Goal: Task Accomplishment & Management: Use online tool/utility

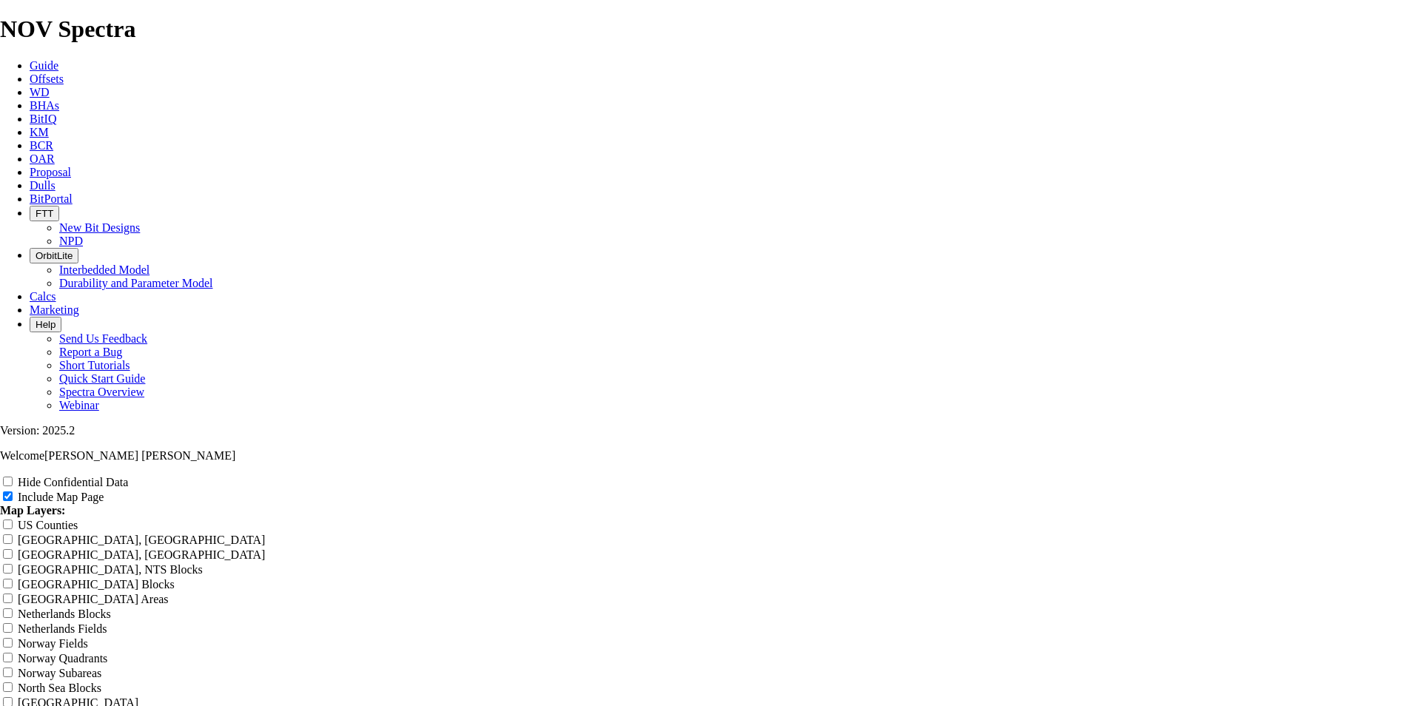
scroll to position [704, 0]
click at [73, 250] on span "OrbitLite" at bounding box center [54, 255] width 37 height 11
click at [213, 277] on link "Durability and Parameter Model" at bounding box center [136, 283] width 154 height 13
drag, startPoint x: 873, startPoint y: 369, endPoint x: 488, endPoint y: 360, distance: 385.6
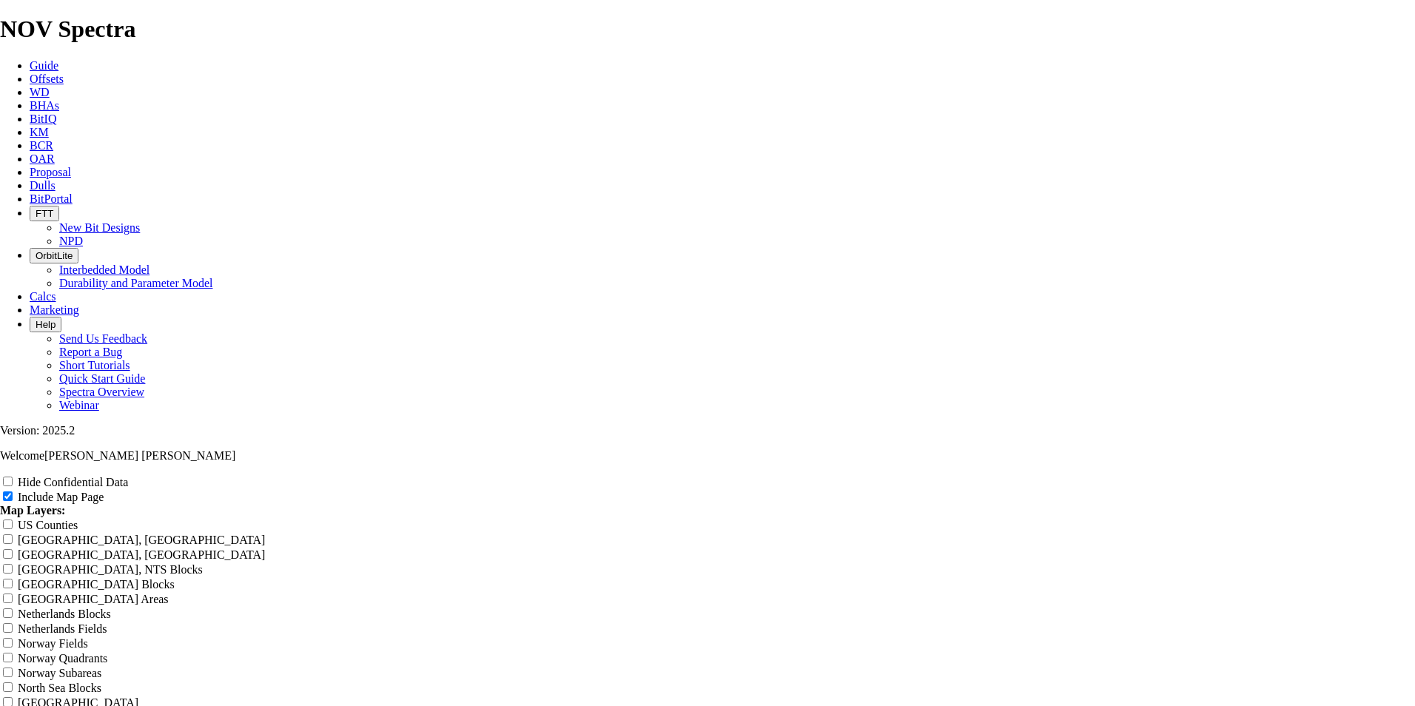
type input "1"
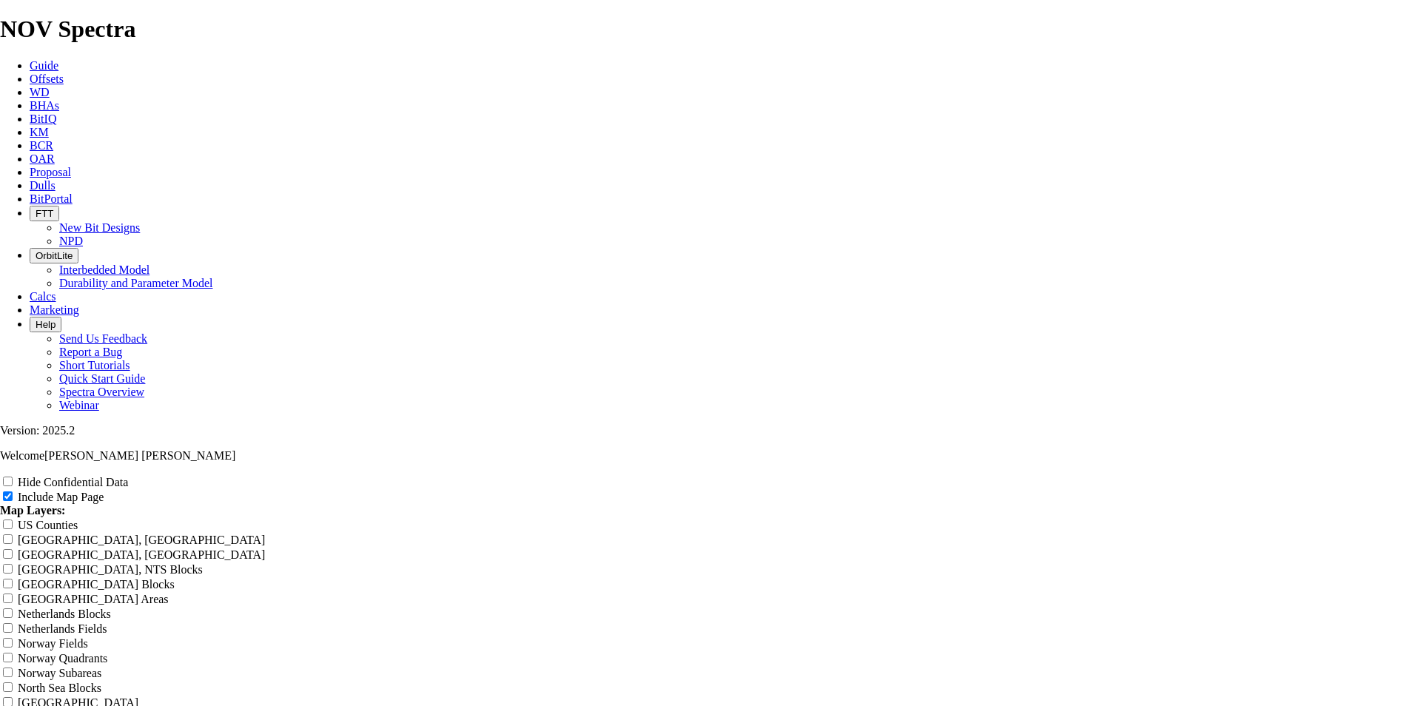
type input "1"
type input "10"
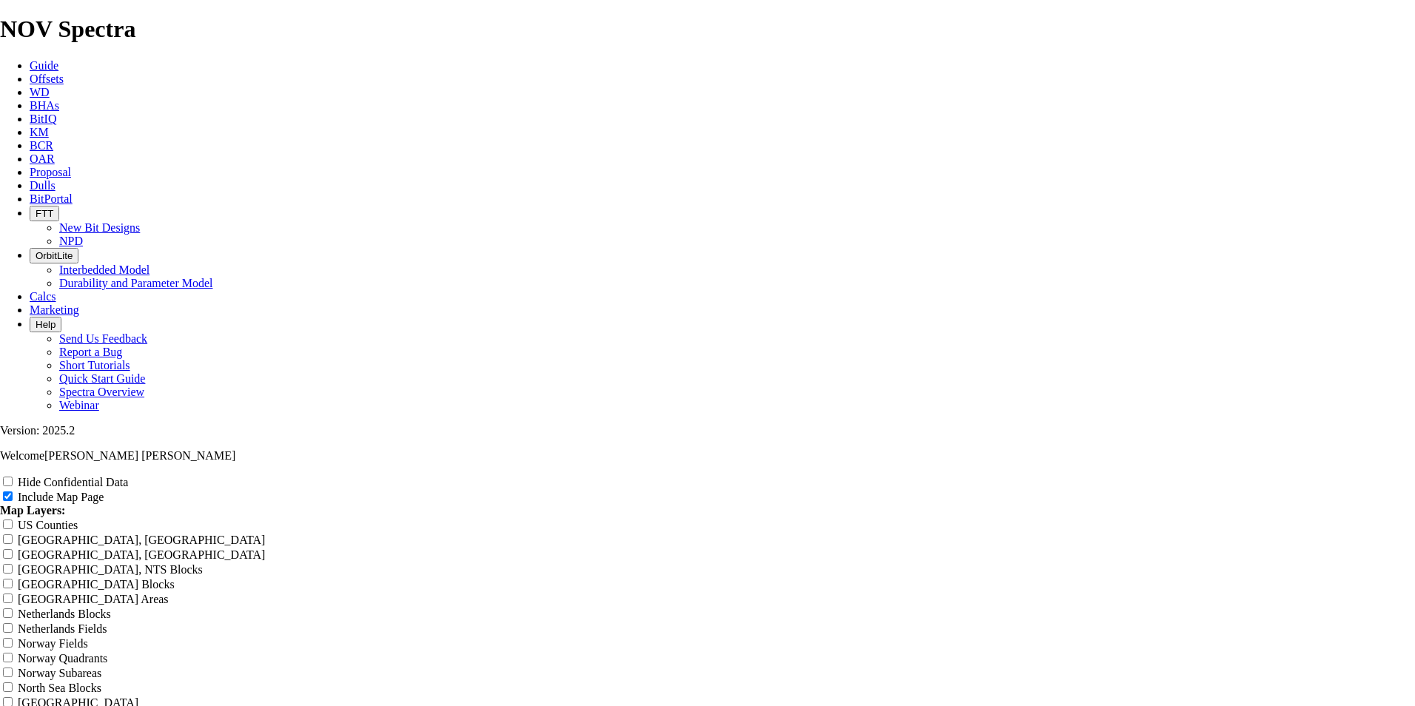
type input "10"
type input "10."
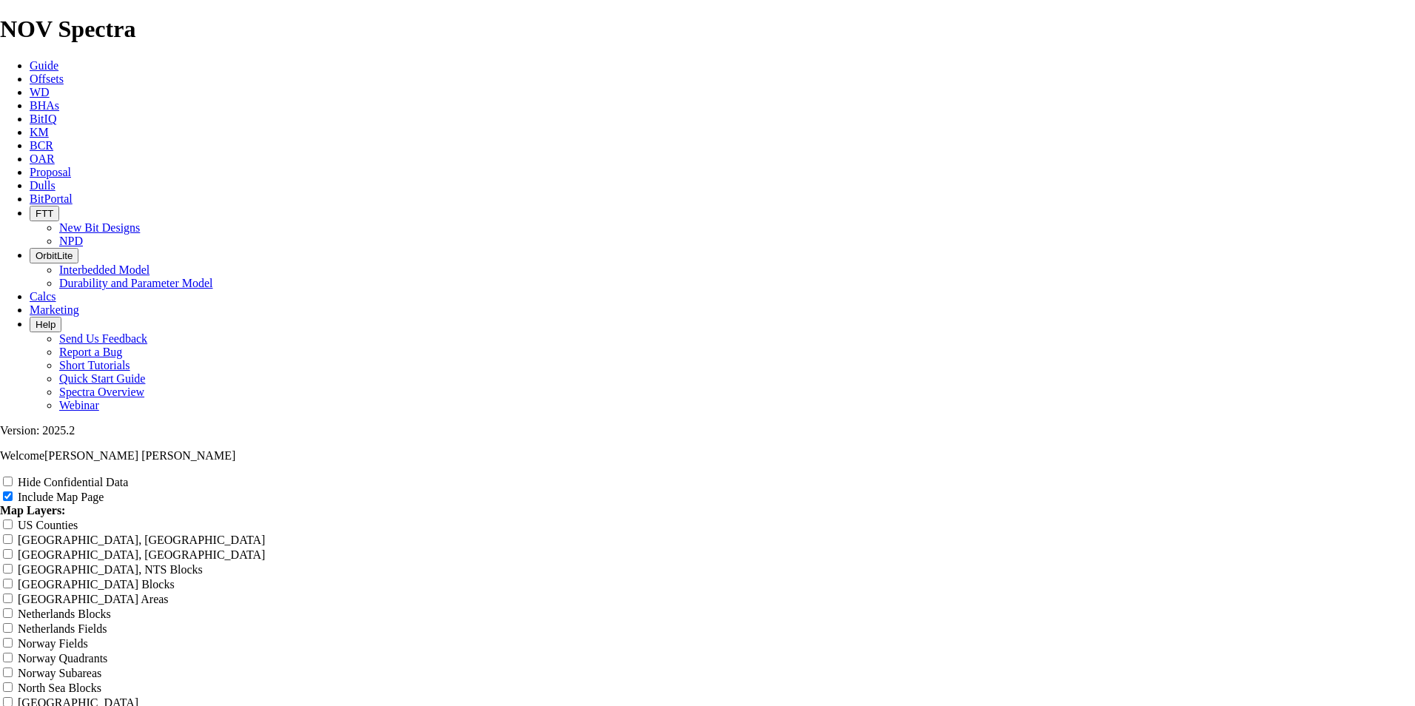
type input "10."
type input "10.6"
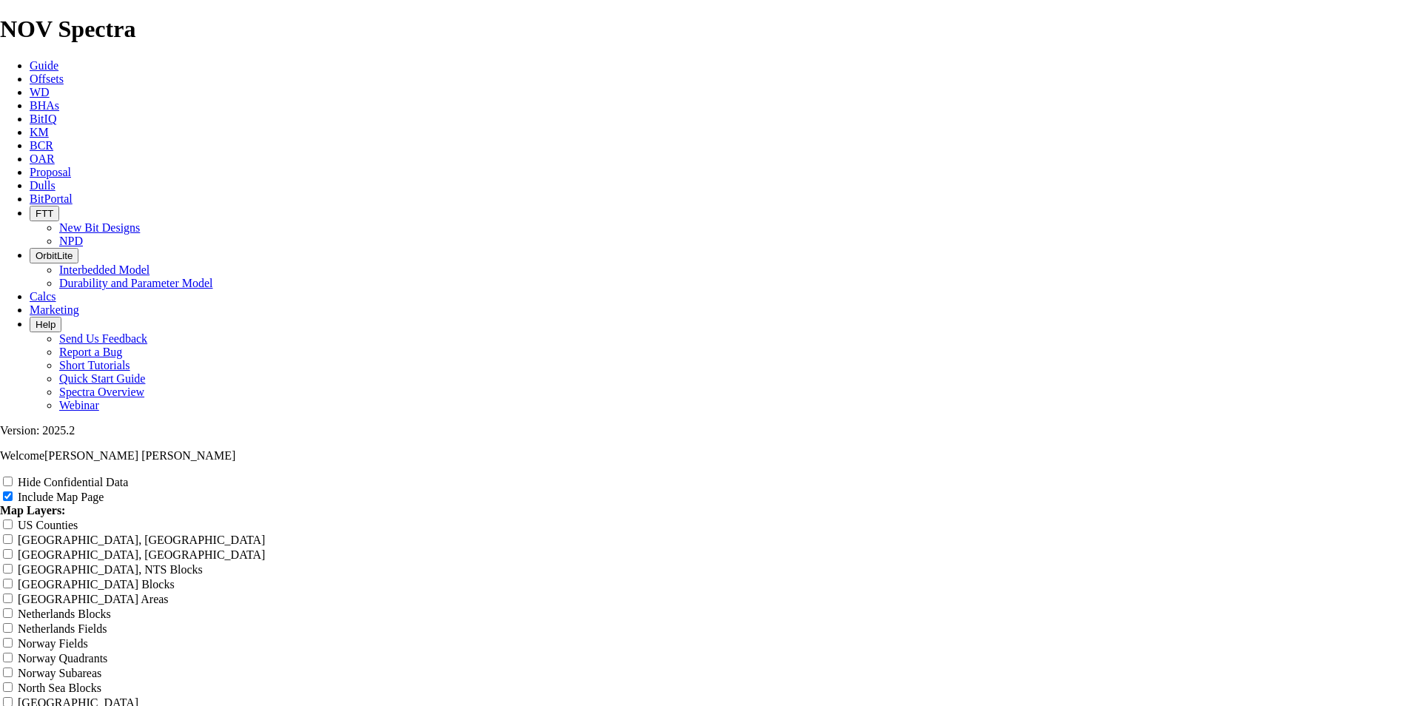
type input "10.6"
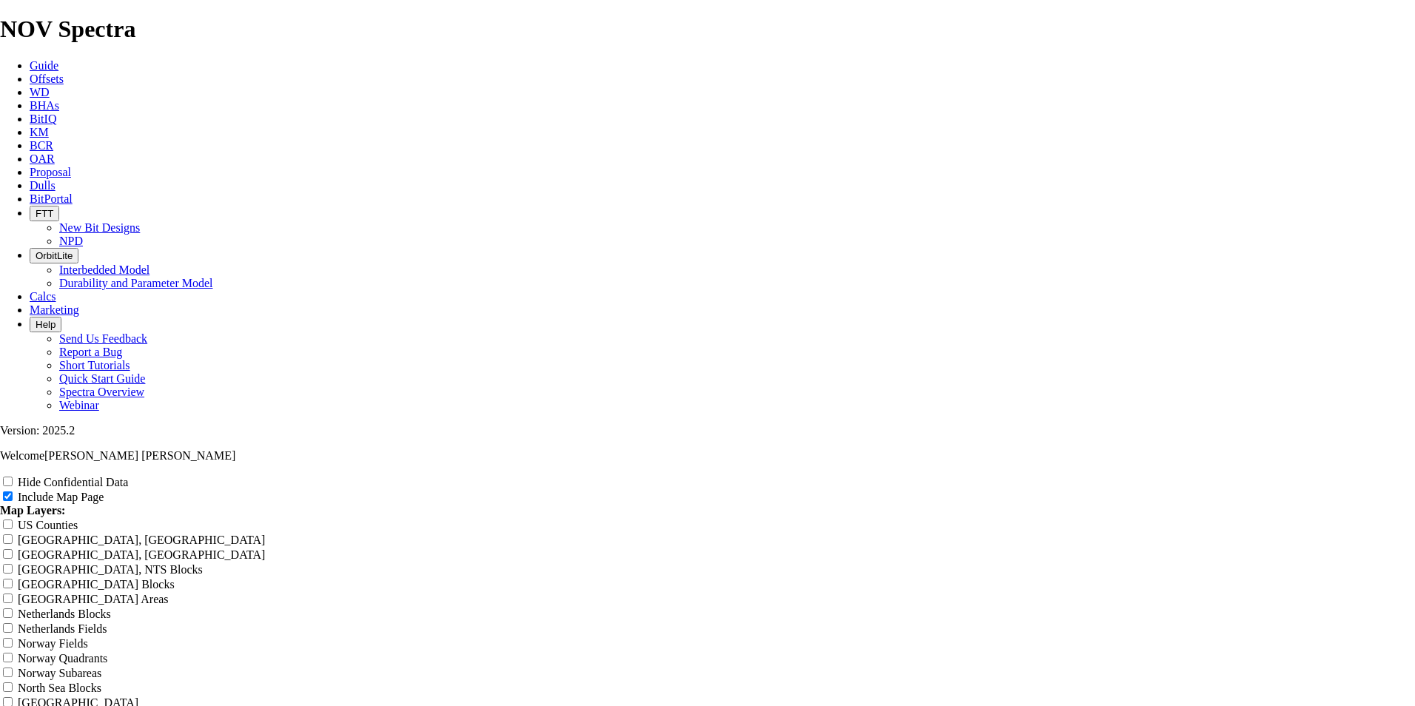
type input "10.62"
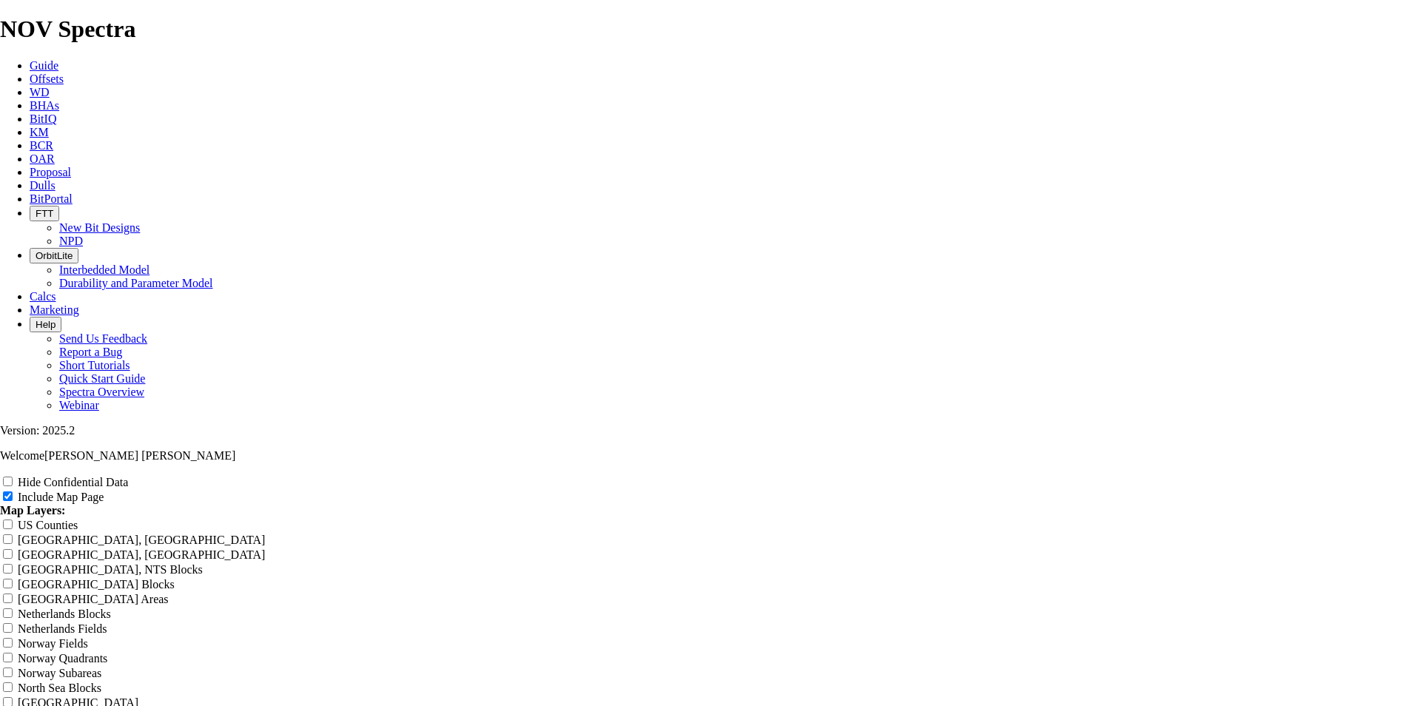
type input "10.62"
type input "10.625"
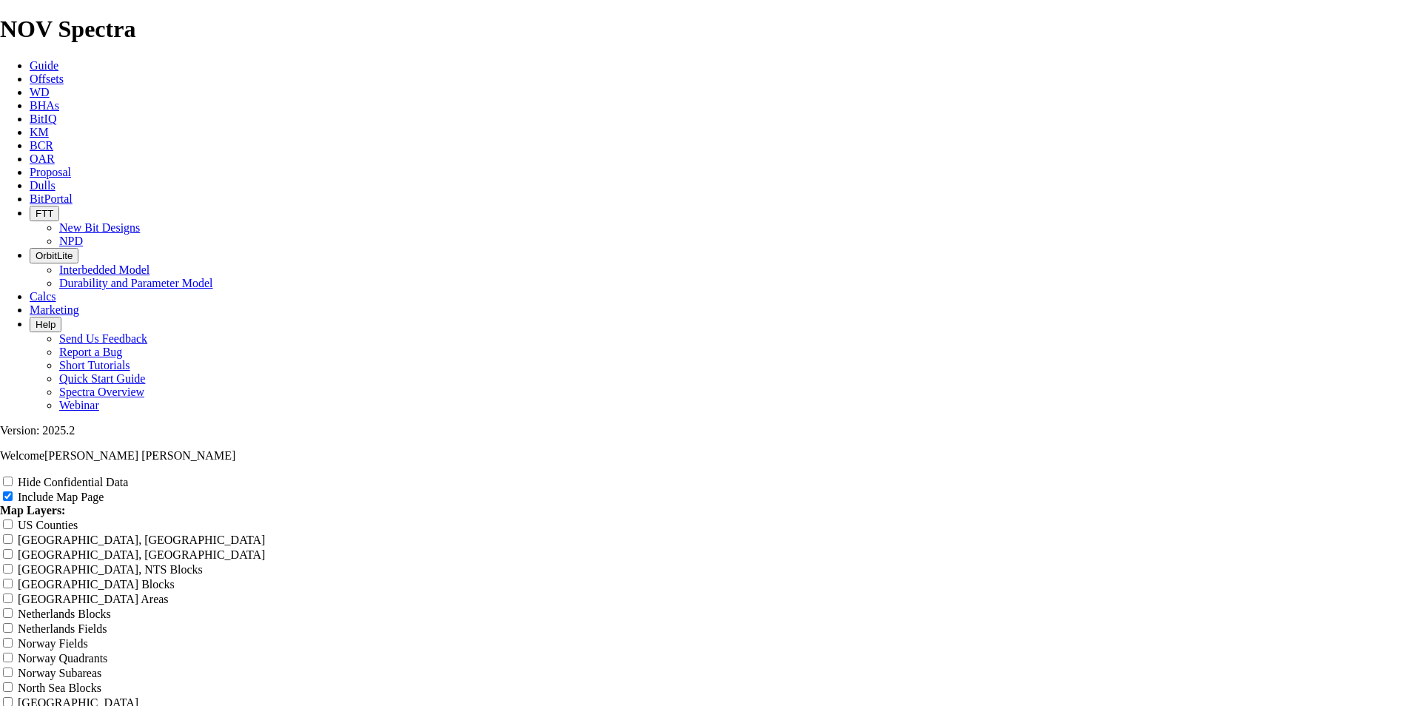
type input "10.625"
type input "10.625 6"
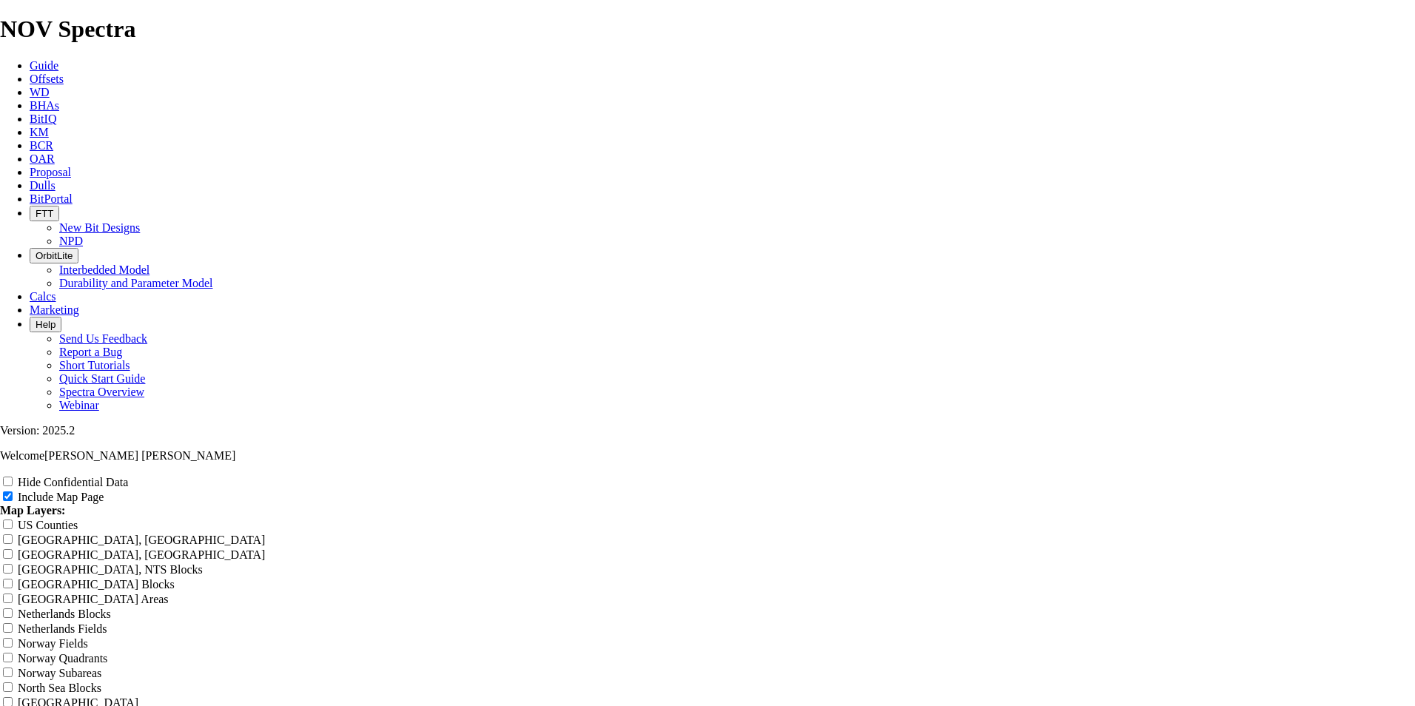
type input "10.625 6"
type input "10.625 61"
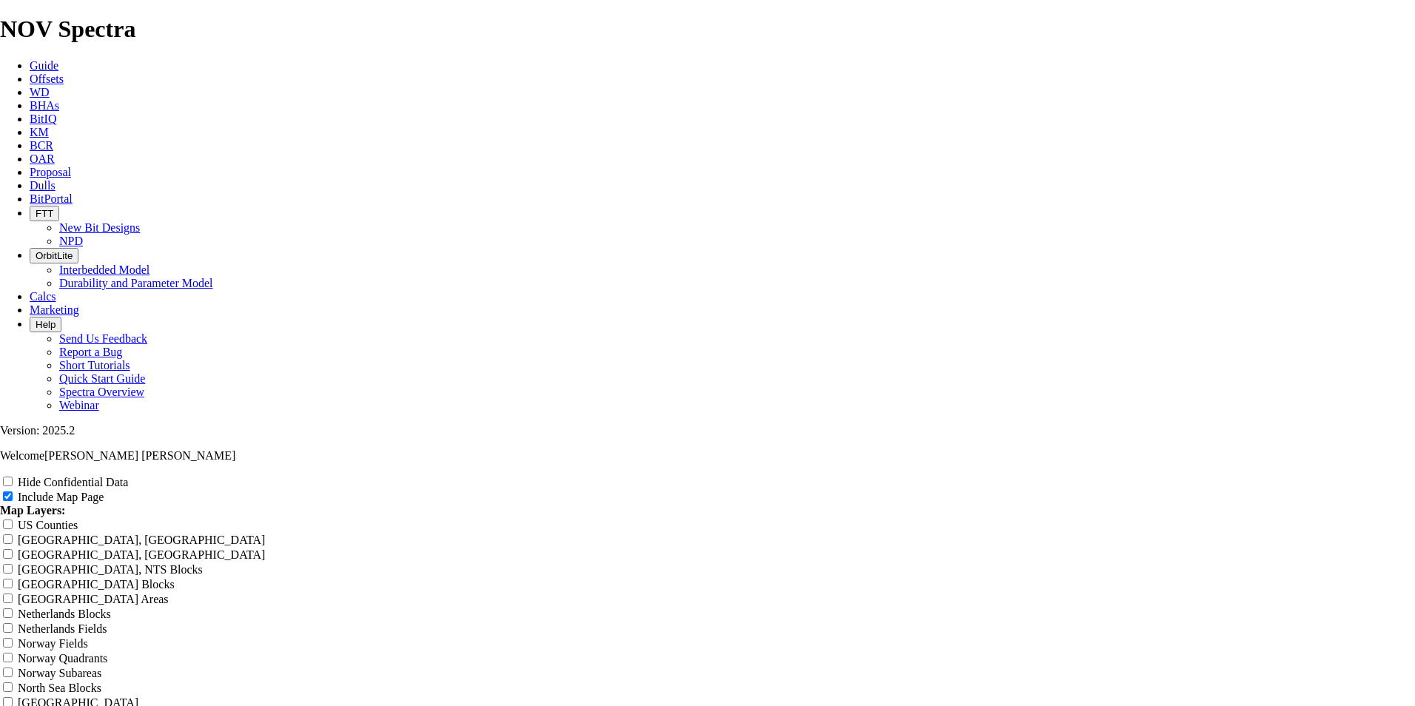
type input "10.625 61"
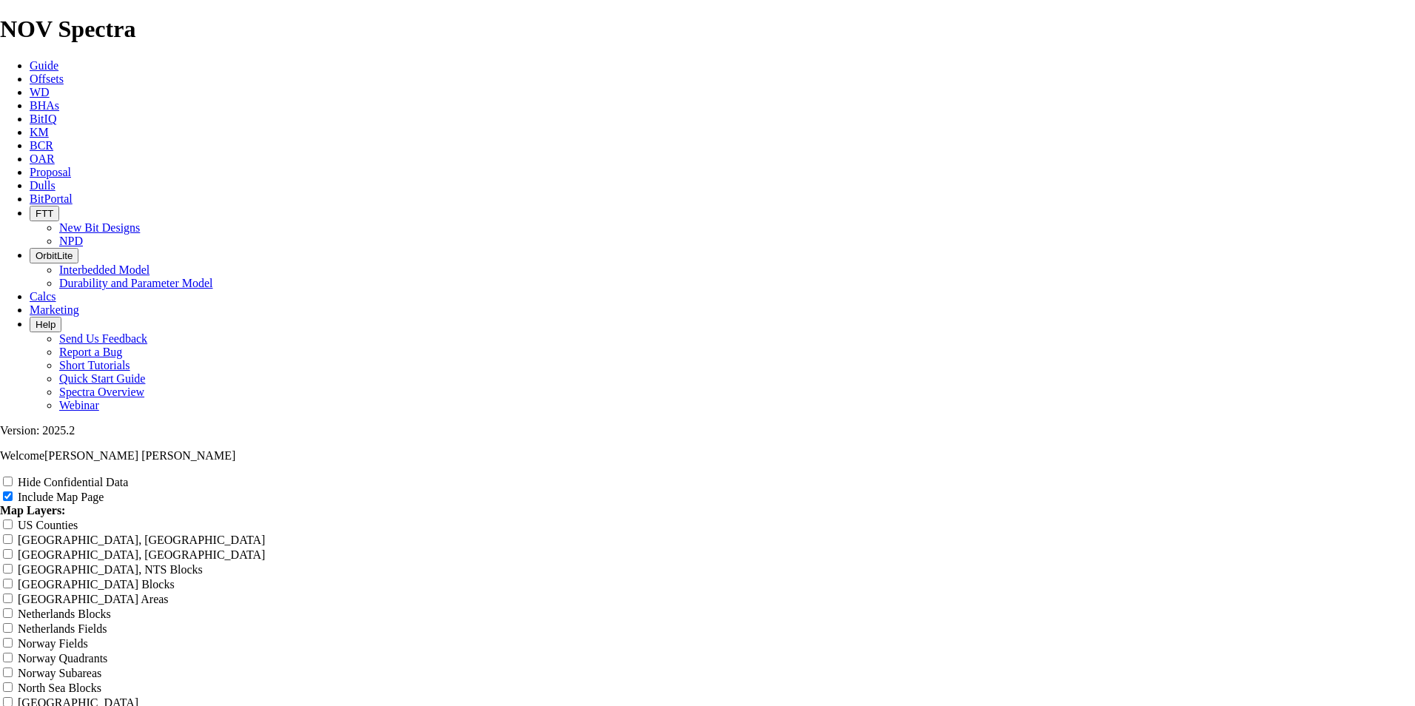
type input "10.625 616"
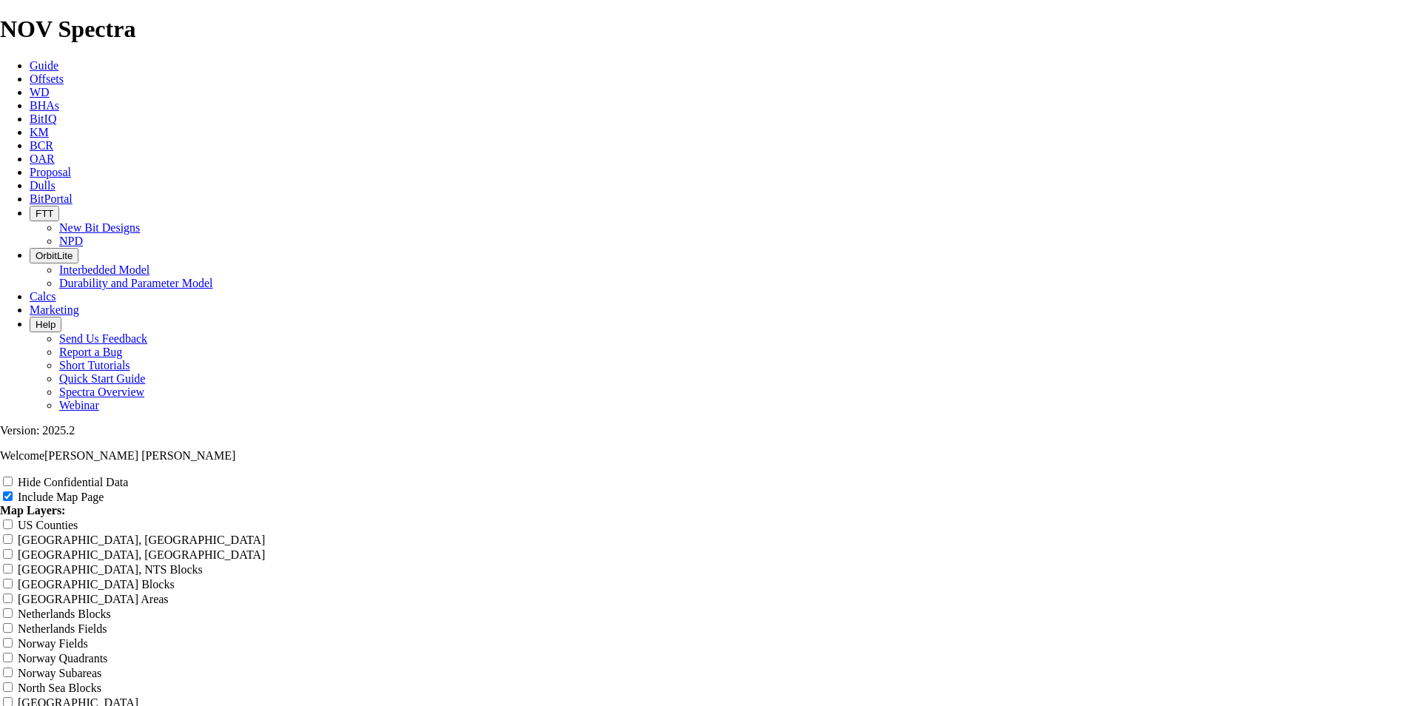
type input "10.625 616"
type input "10.625 616 M"
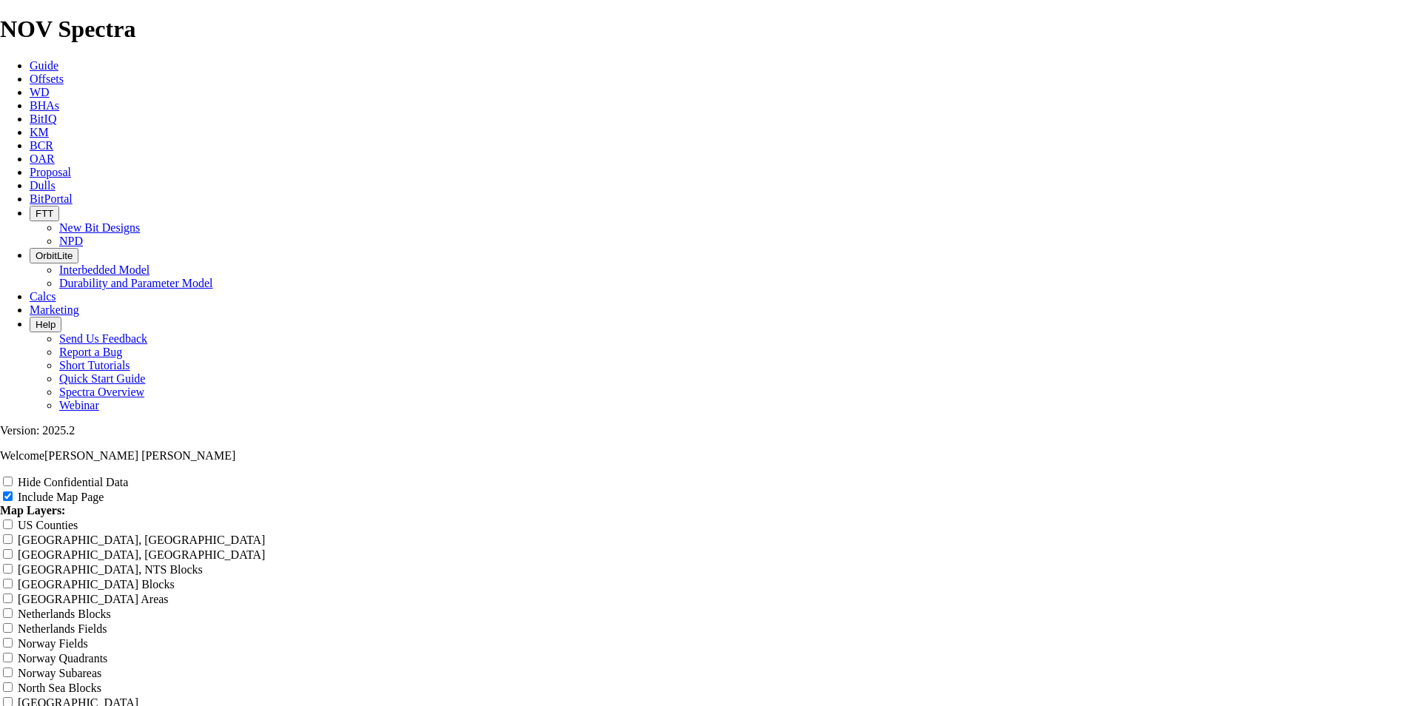
type input "10.625 616 M"
type input "10.625 616 ME"
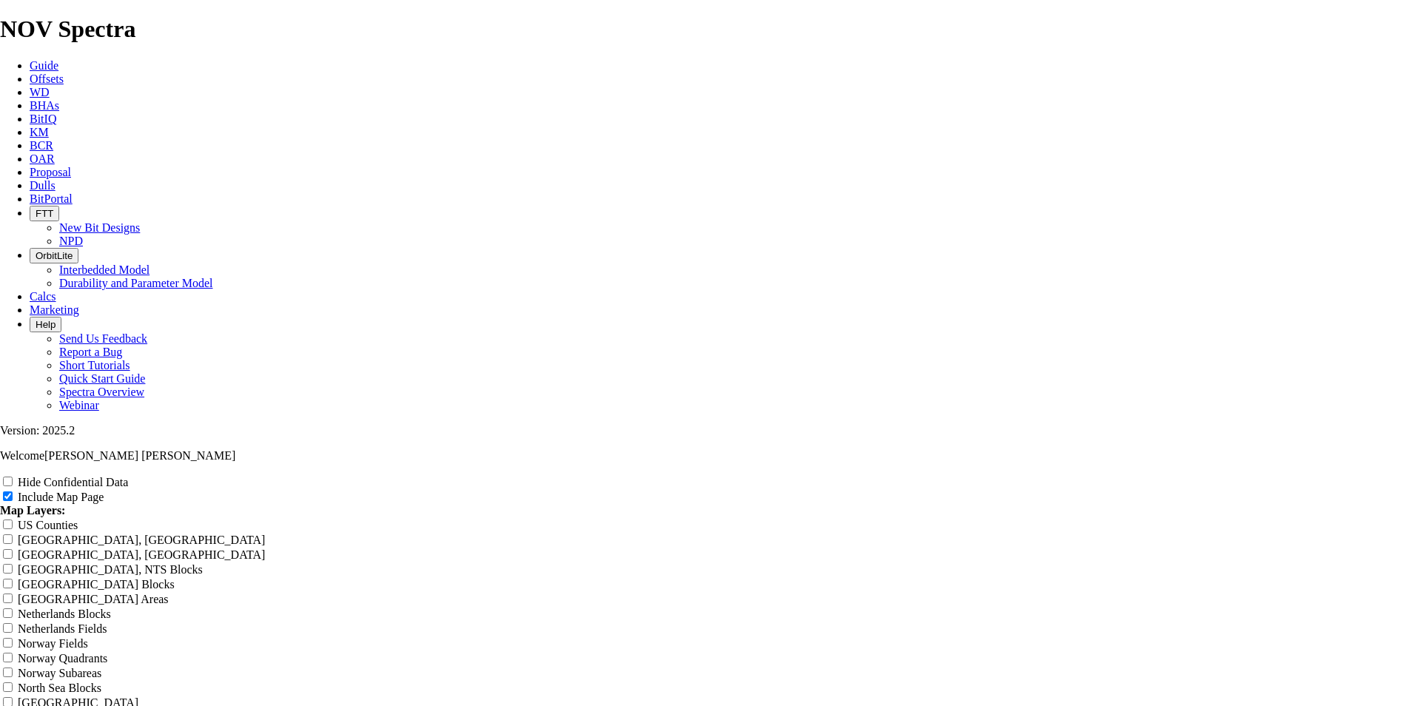
type input "10.625 616 ME"
type input "10.625 616 MEX"
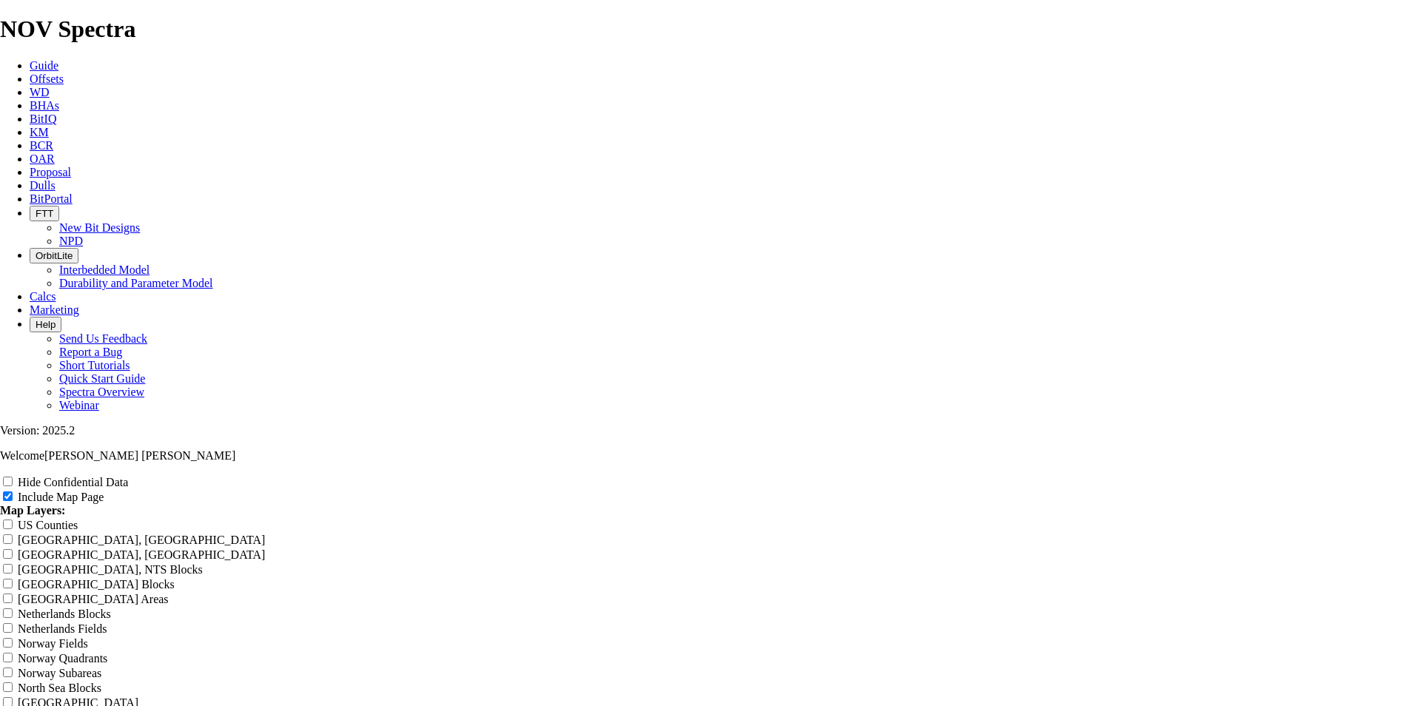
type input "10.625 616 MEX"
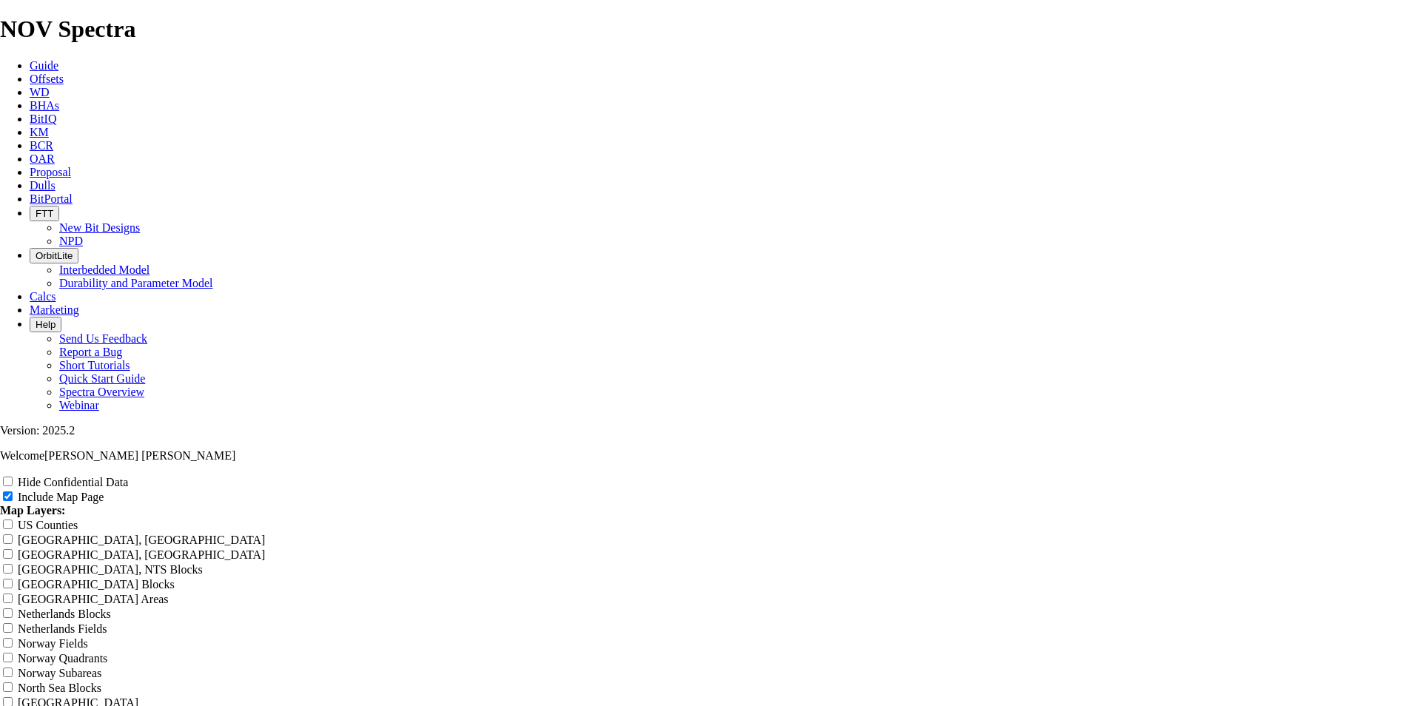
type input "10.625 616 MEXI"
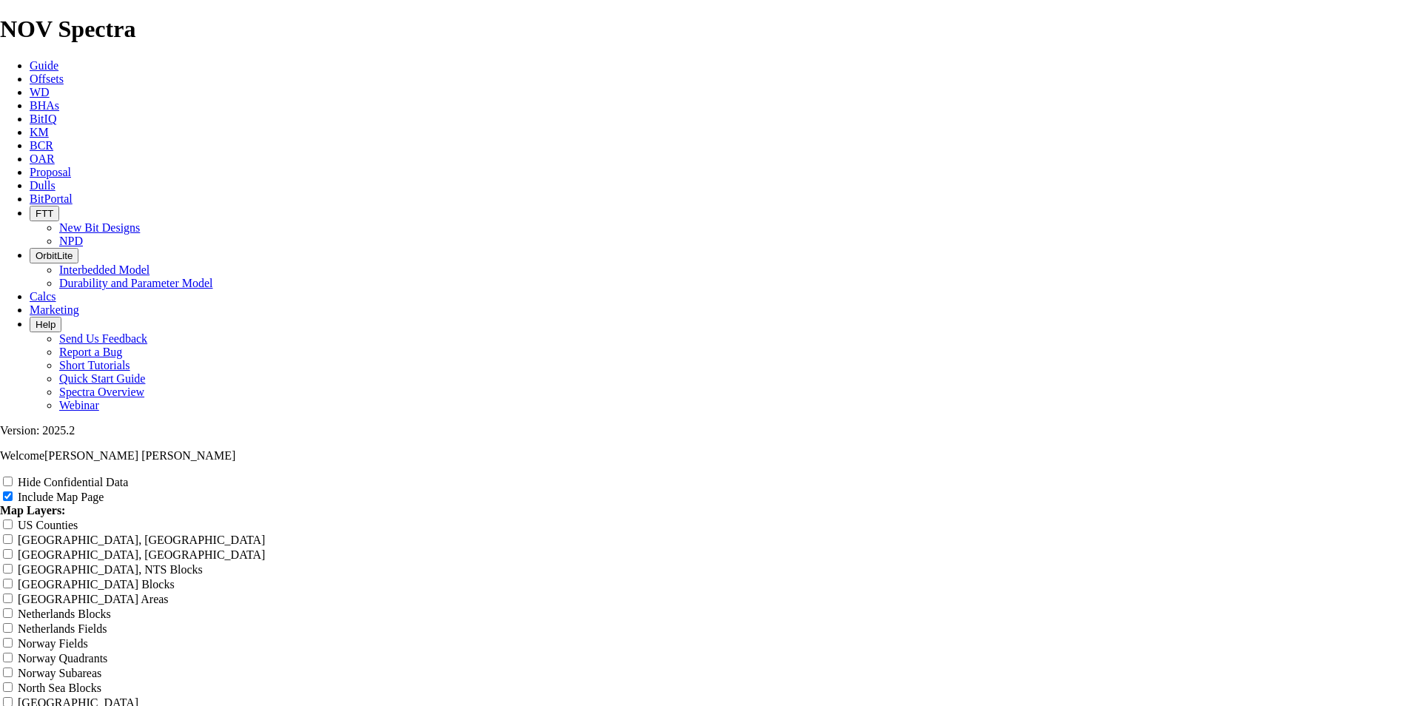
type input "10.625 616 MEXI"
type input "10.625 616 MEXIC"
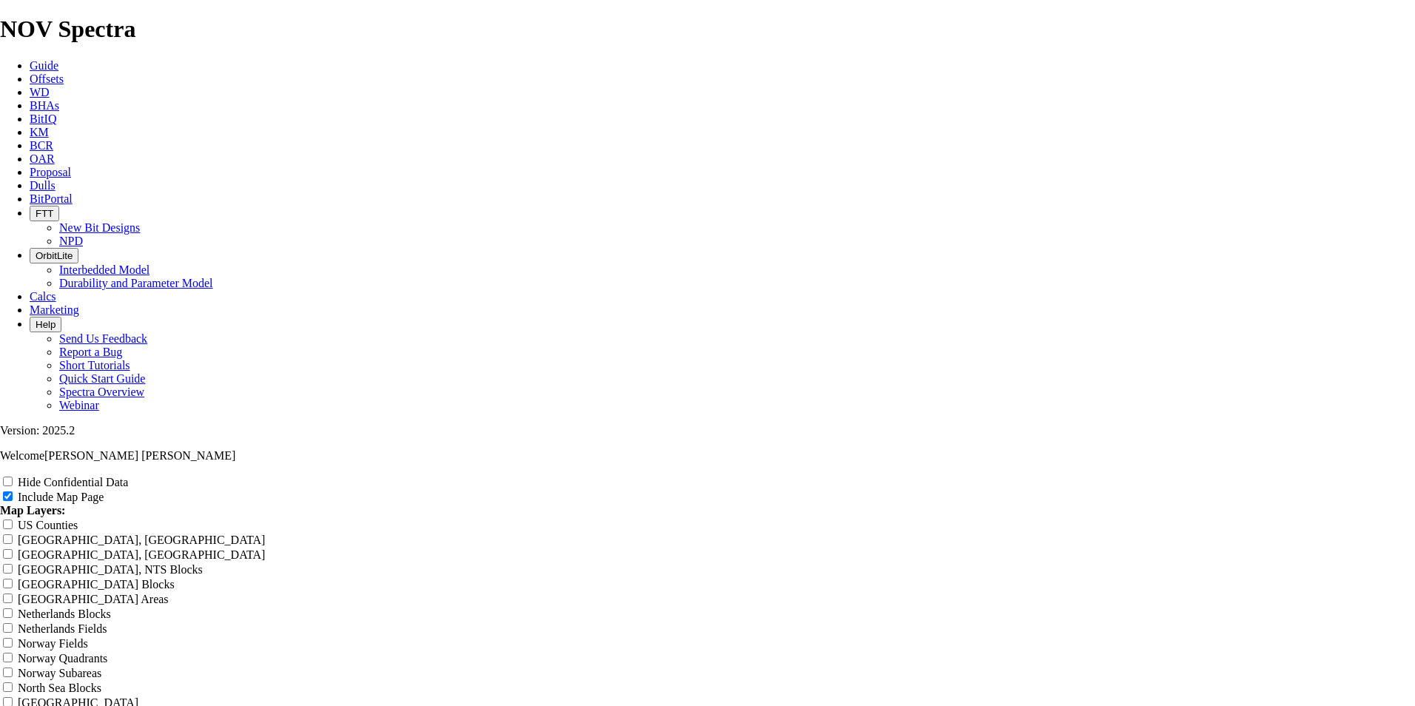
type input "10.625 616 MEXIC"
type input "10.625 616 [GEOGRAPHIC_DATA]"
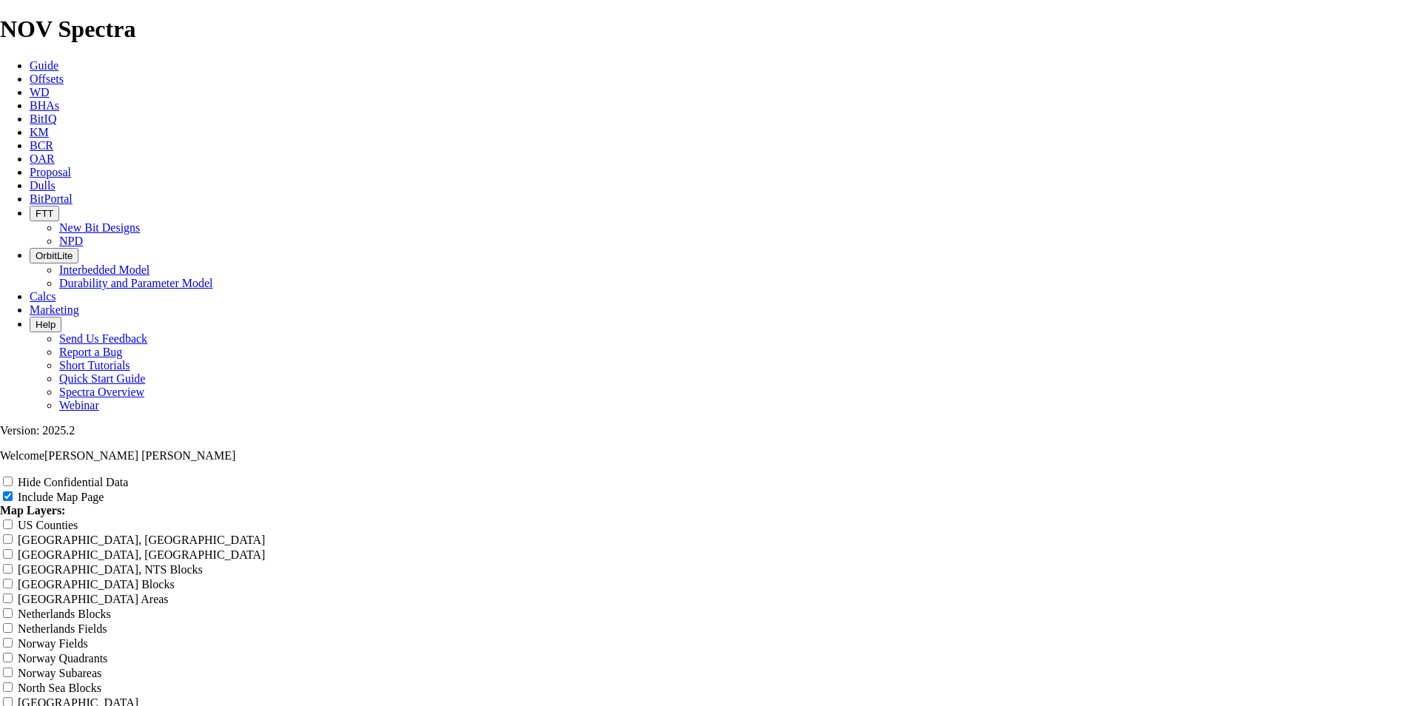
type input "10.625 616 [GEOGRAPHIC_DATA]"
